Goal: Task Accomplishment & Management: Complete application form

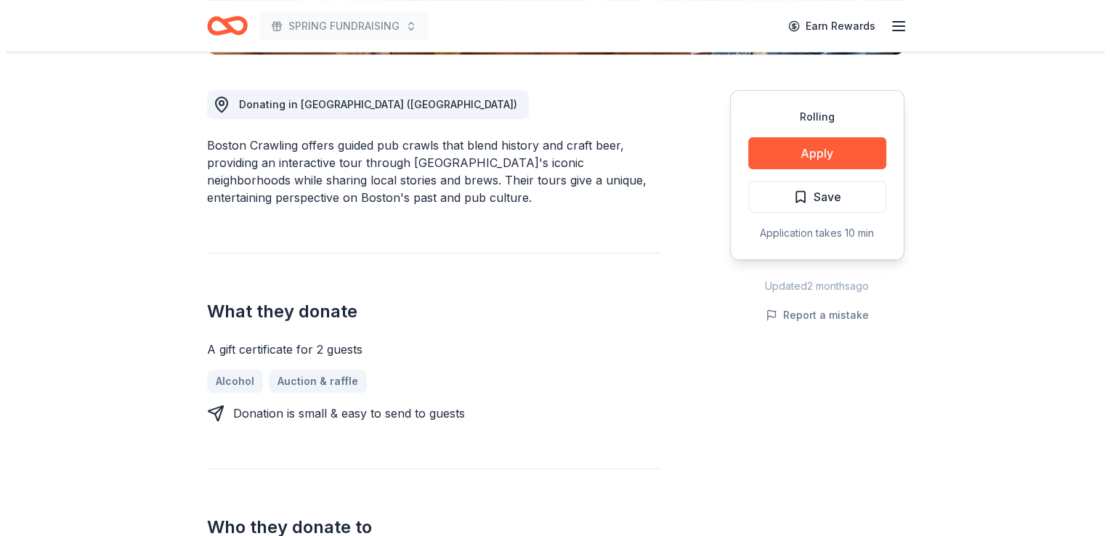
scroll to position [416, 0]
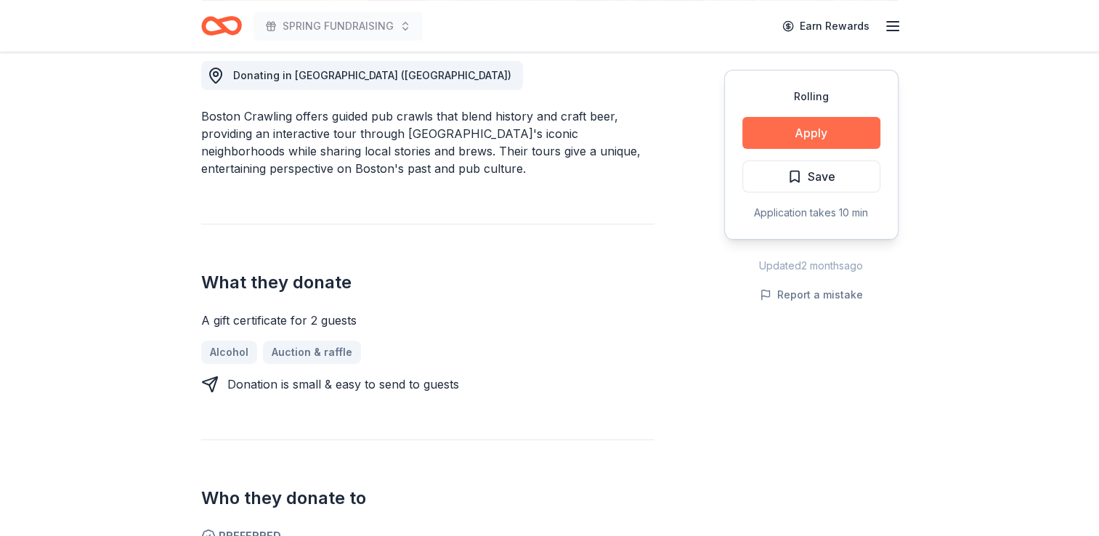
click at [807, 132] on button "Apply" at bounding box center [811, 133] width 138 height 32
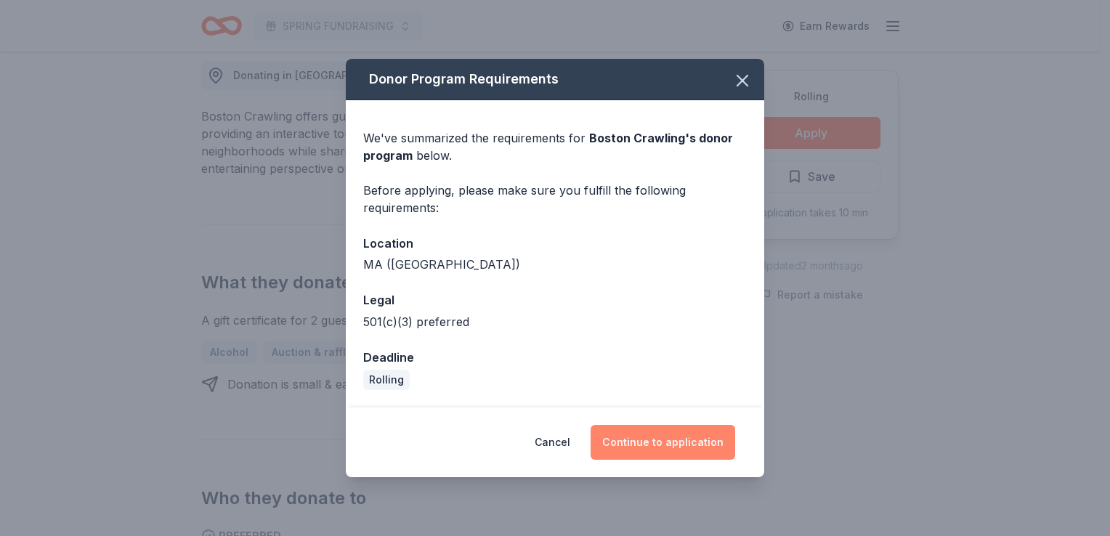
click at [674, 448] on button "Continue to application" at bounding box center [663, 442] width 145 height 35
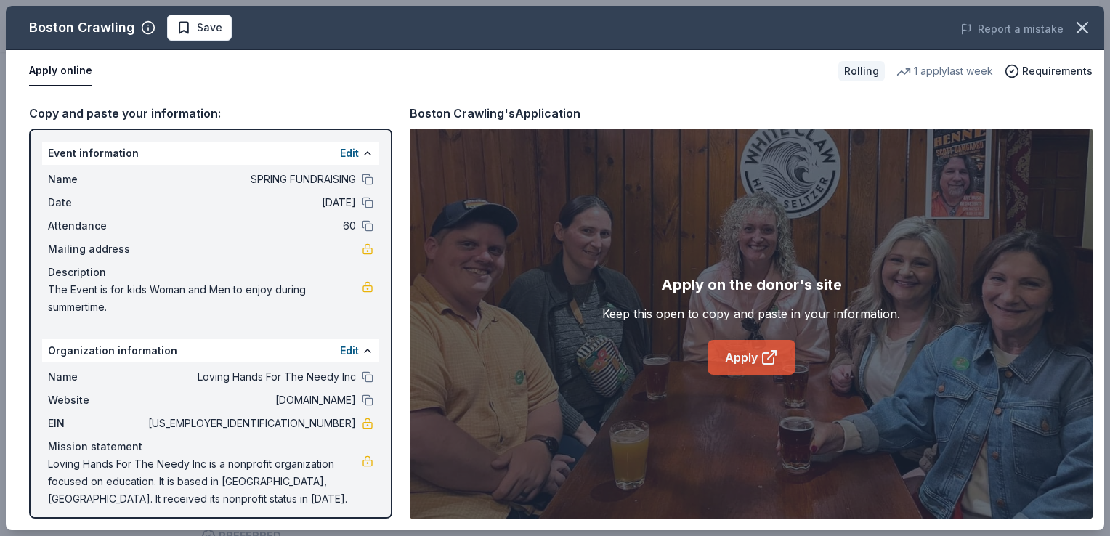
click at [742, 360] on link "Apply" at bounding box center [752, 357] width 88 height 35
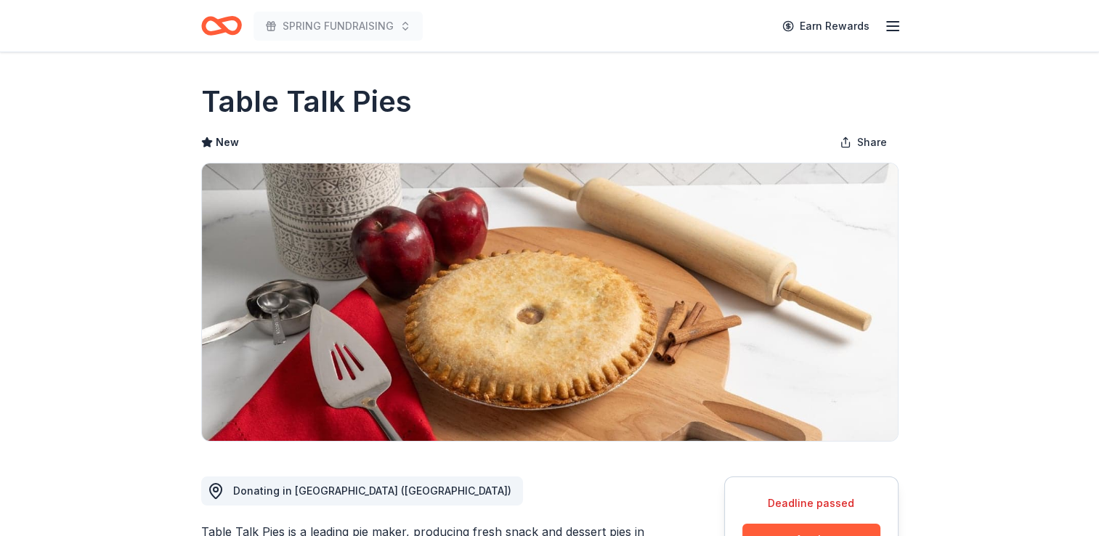
click at [892, 29] on icon "button" at bounding box center [892, 25] width 17 height 17
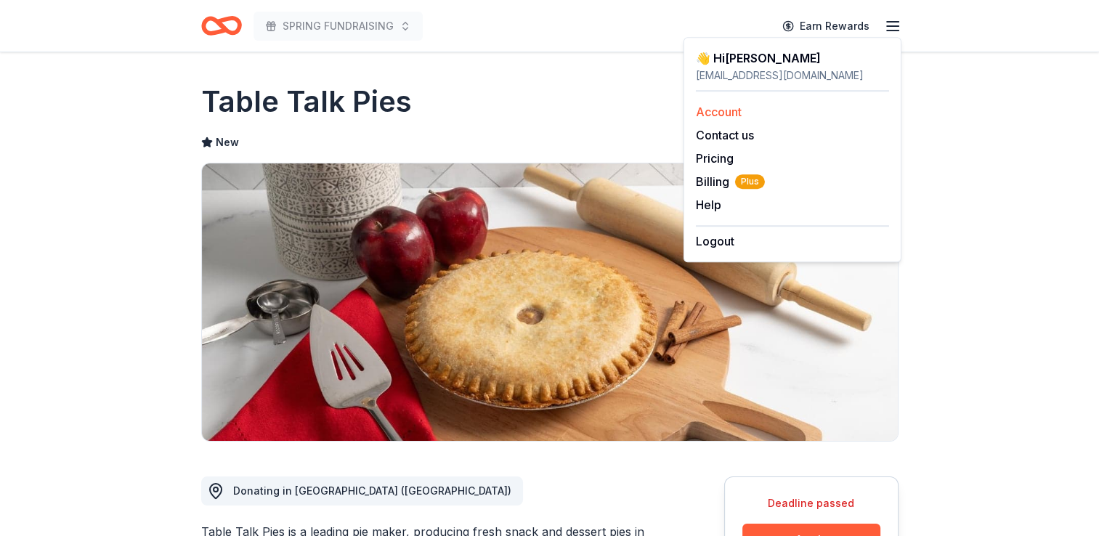
click at [729, 112] on link "Account" at bounding box center [719, 112] width 46 height 15
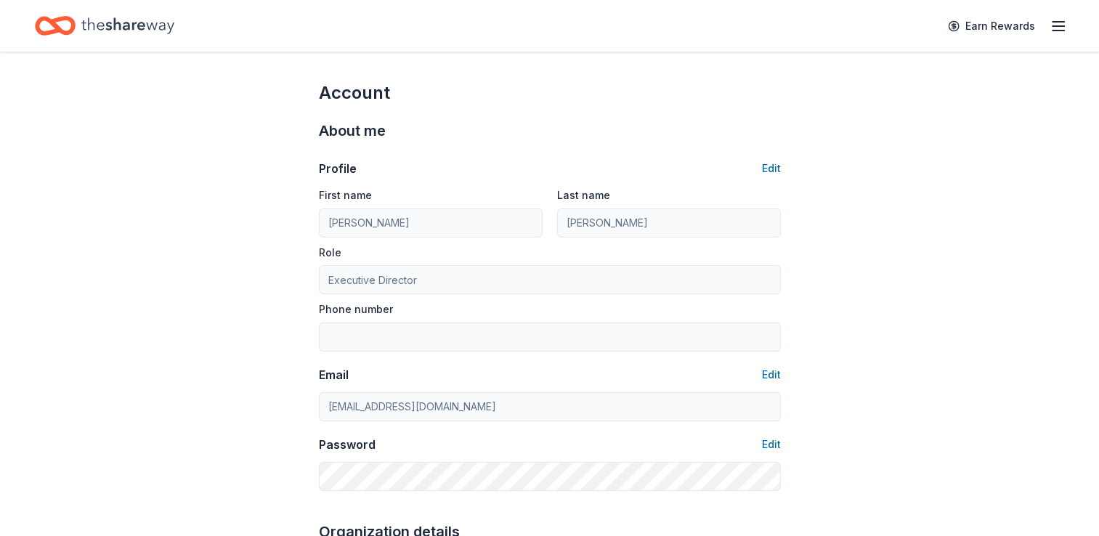
click at [1058, 23] on icon "button" at bounding box center [1058, 25] width 17 height 17
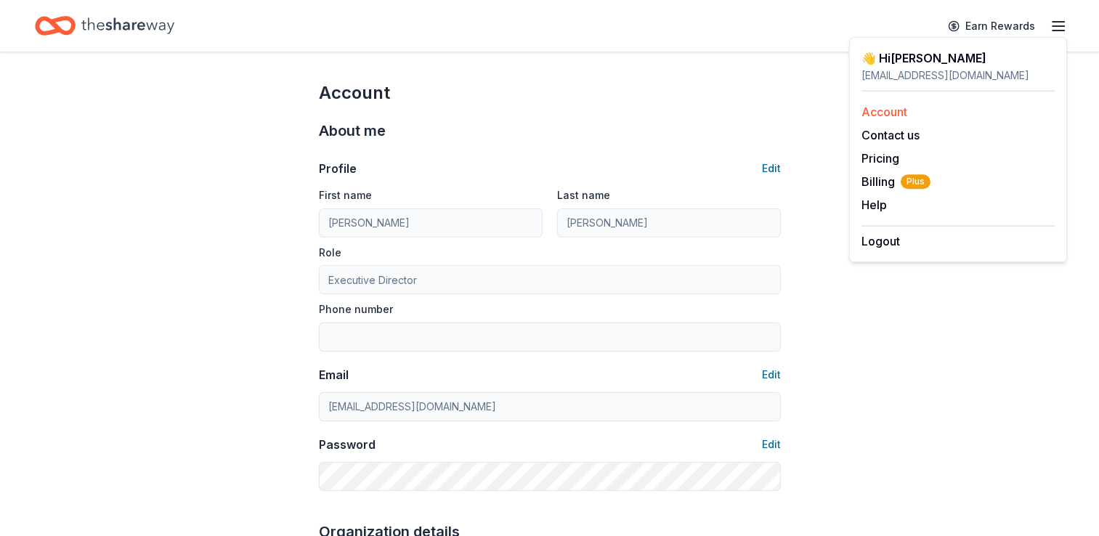
click at [895, 108] on link "Account" at bounding box center [885, 112] width 46 height 15
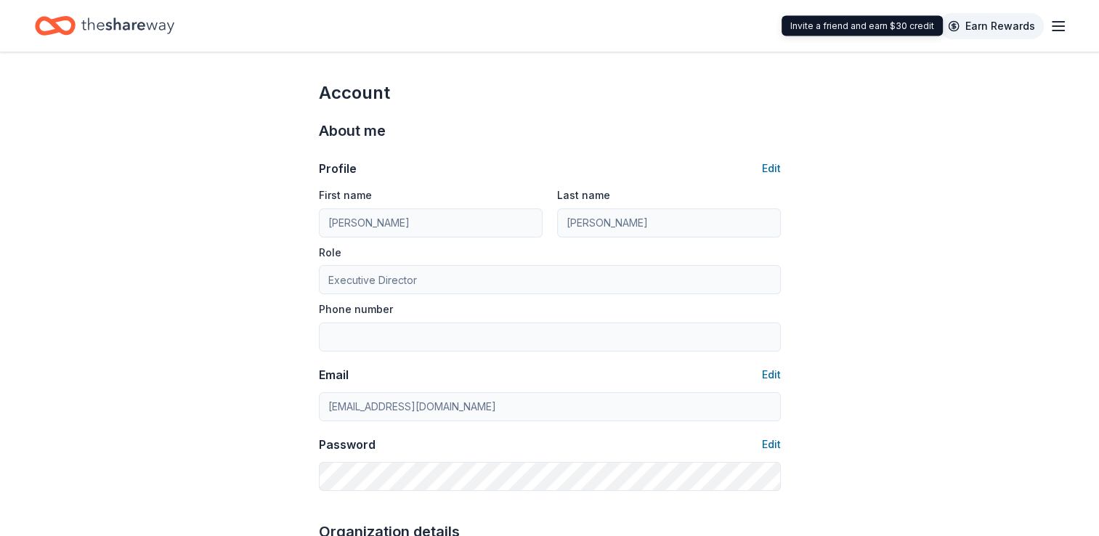
click at [952, 25] on link "Earn Rewards" at bounding box center [991, 26] width 105 height 26
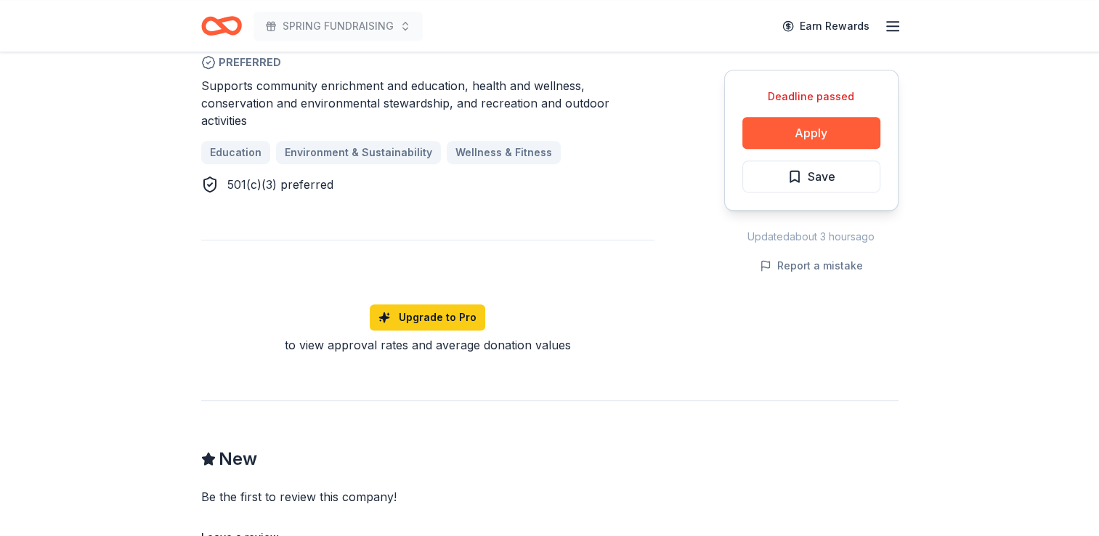
scroll to position [939, 0]
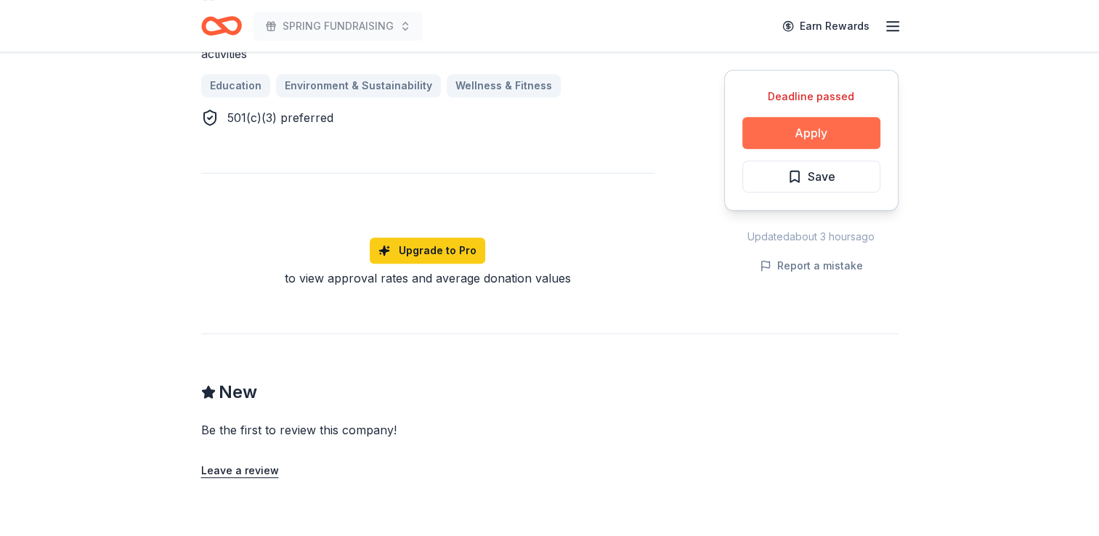
click at [811, 126] on button "Apply" at bounding box center [811, 133] width 138 height 32
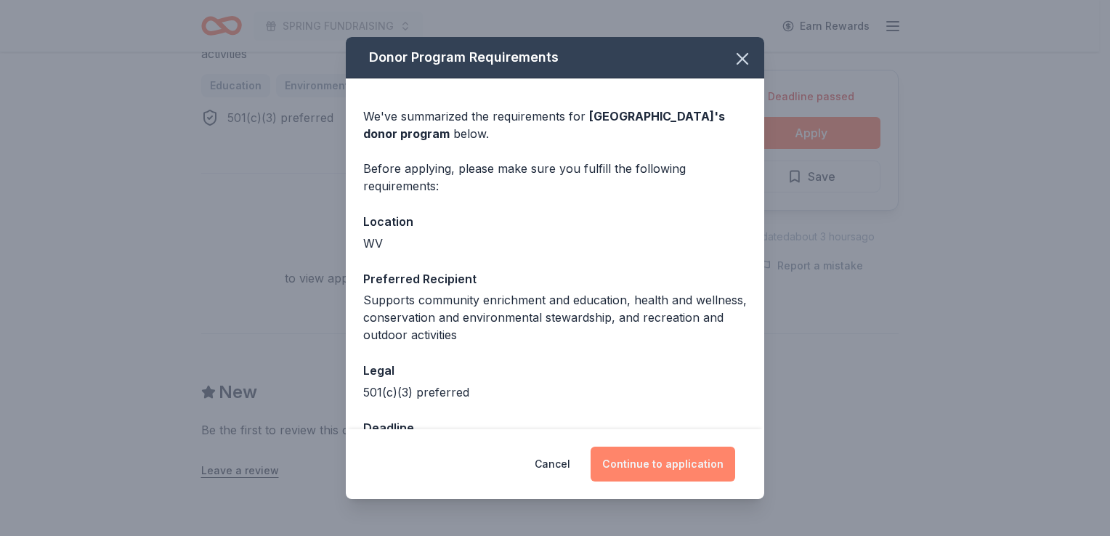
click at [658, 466] on button "Continue to application" at bounding box center [663, 464] width 145 height 35
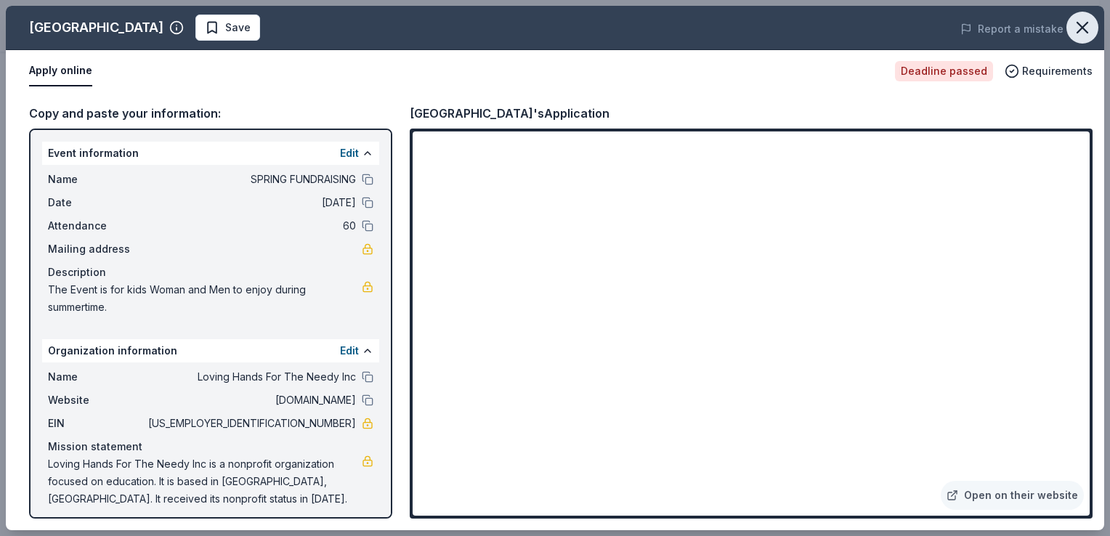
click at [1081, 28] on icon "button" at bounding box center [1082, 28] width 10 height 10
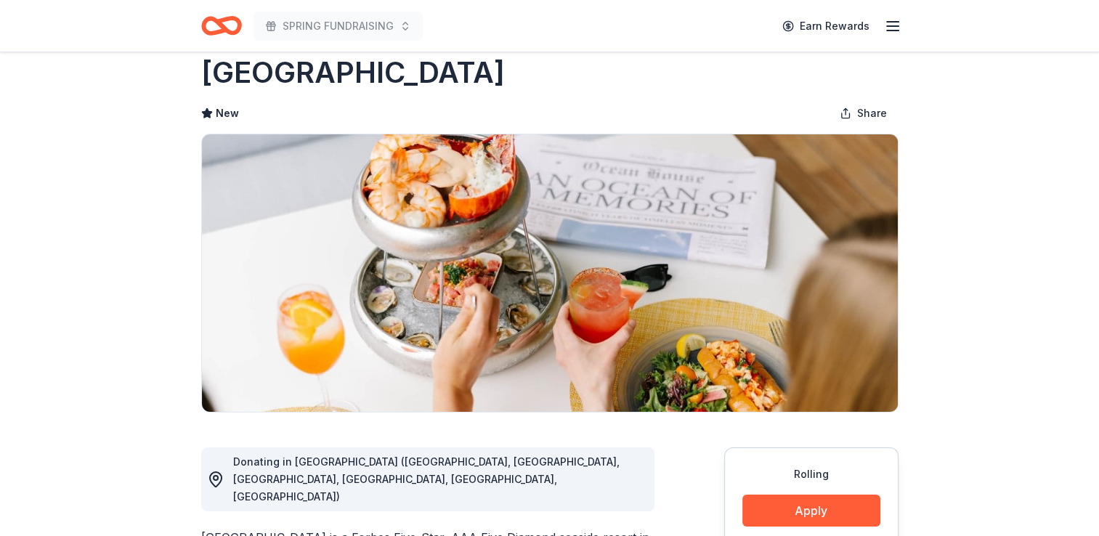
scroll to position [155, 0]
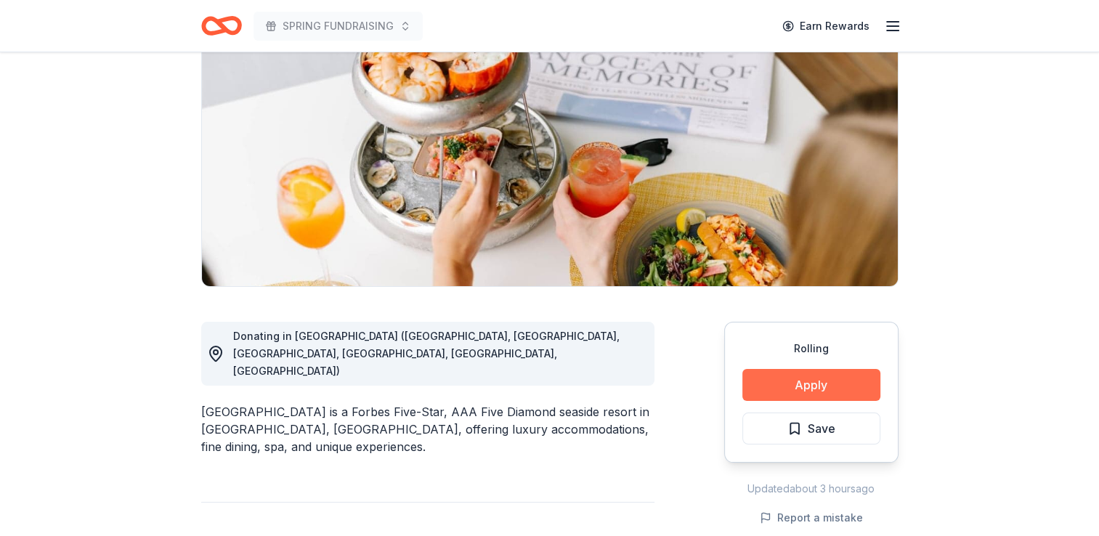
click at [820, 384] on button "Apply" at bounding box center [811, 385] width 138 height 32
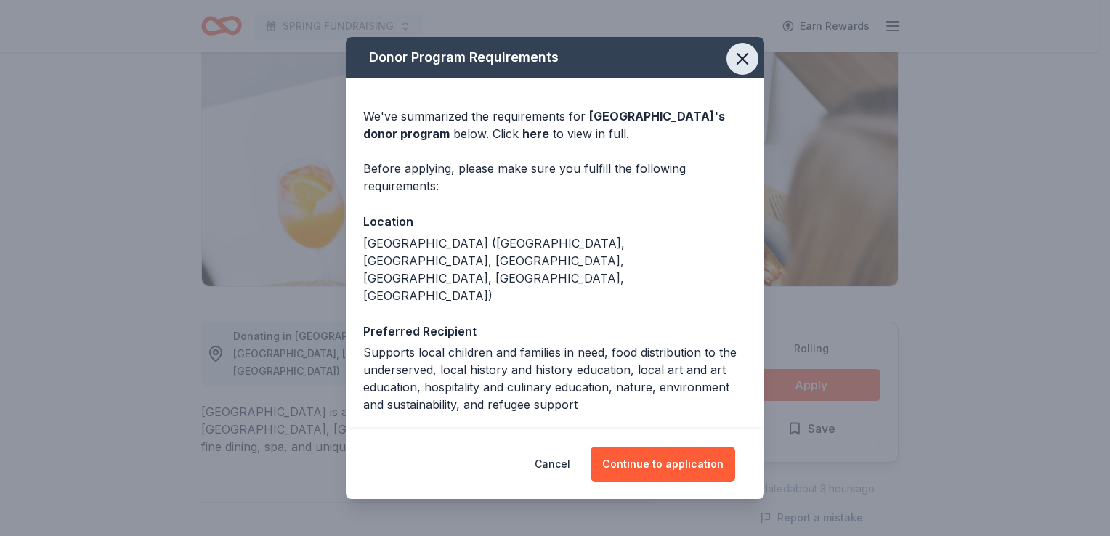
click at [740, 57] on icon "button" at bounding box center [742, 59] width 20 height 20
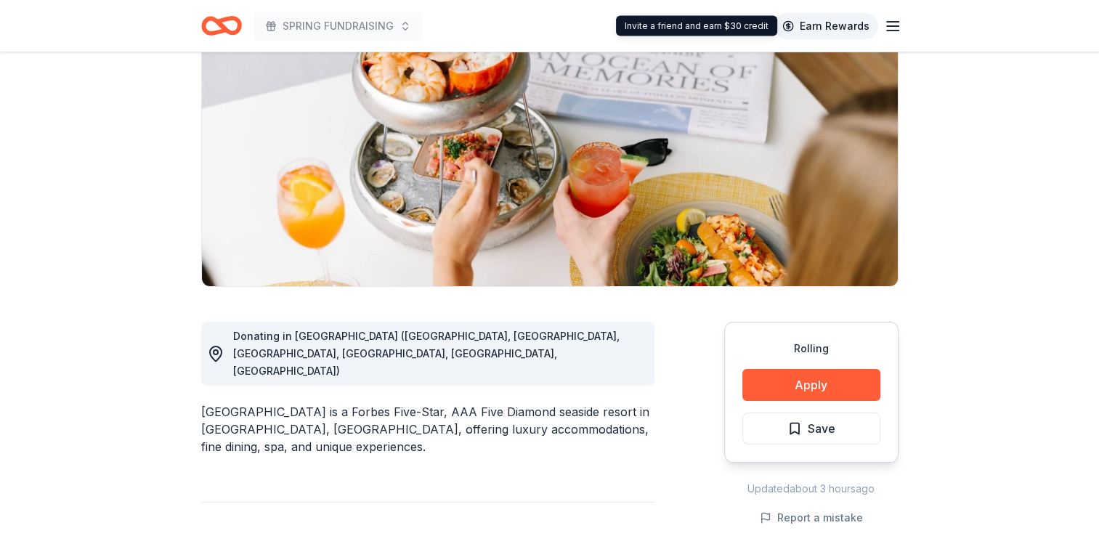
click at [830, 23] on link "Earn Rewards" at bounding box center [826, 26] width 105 height 26
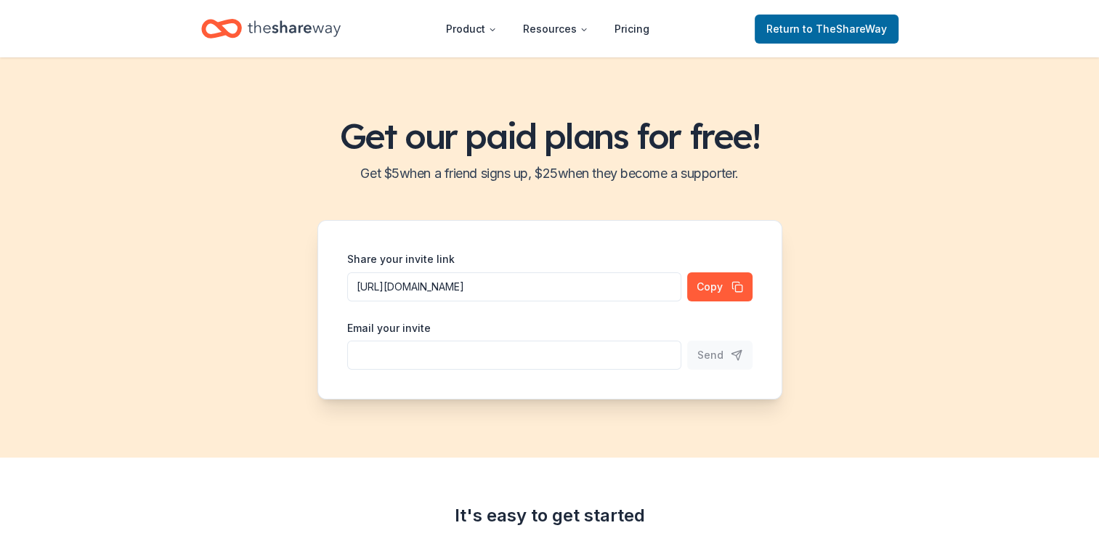
click at [814, 208] on div "Get our paid plans for free! Get $ 5 when a friend signs up, $ 25 when they bec…" at bounding box center [549, 257] width 1099 height 400
